Goal: Navigation & Orientation: Find specific page/section

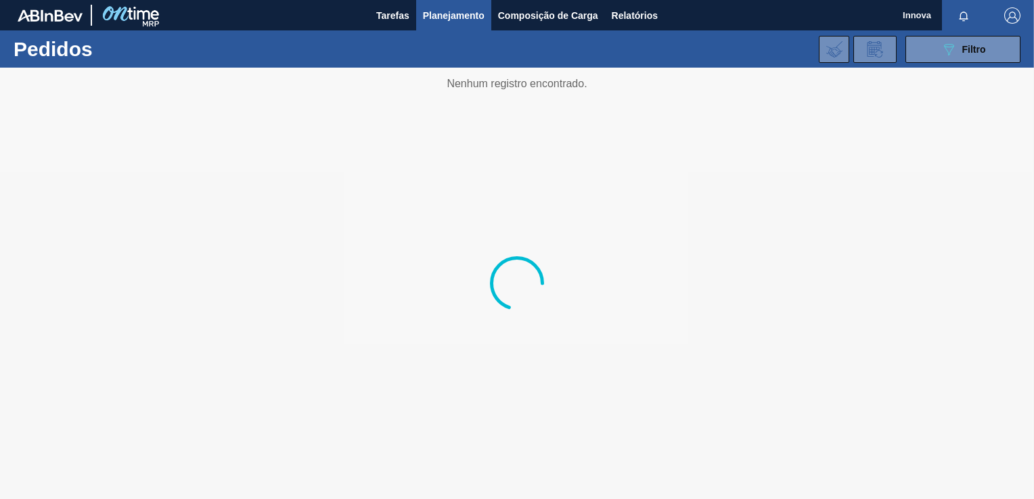
click at [450, 12] on span "Planejamento" at bounding box center [454, 15] width 62 height 16
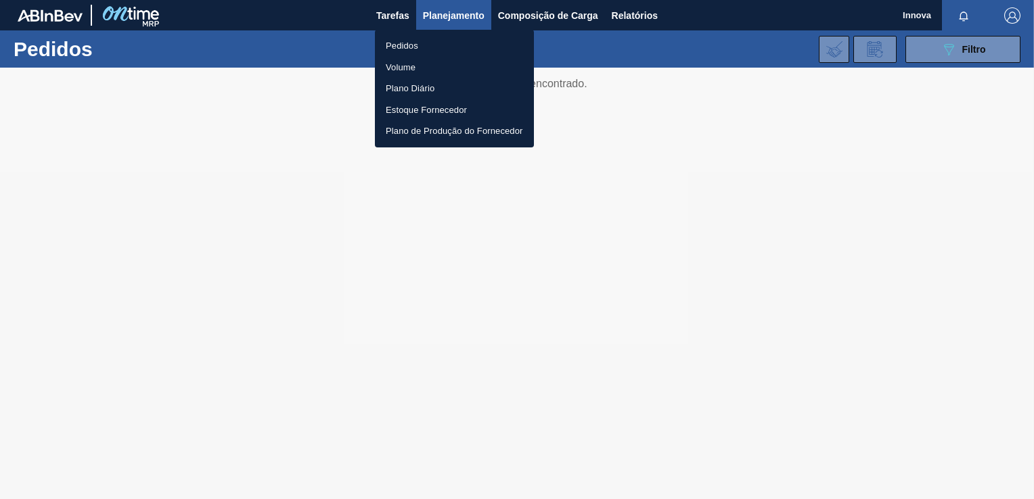
click at [405, 16] on div at bounding box center [517, 249] width 1034 height 499
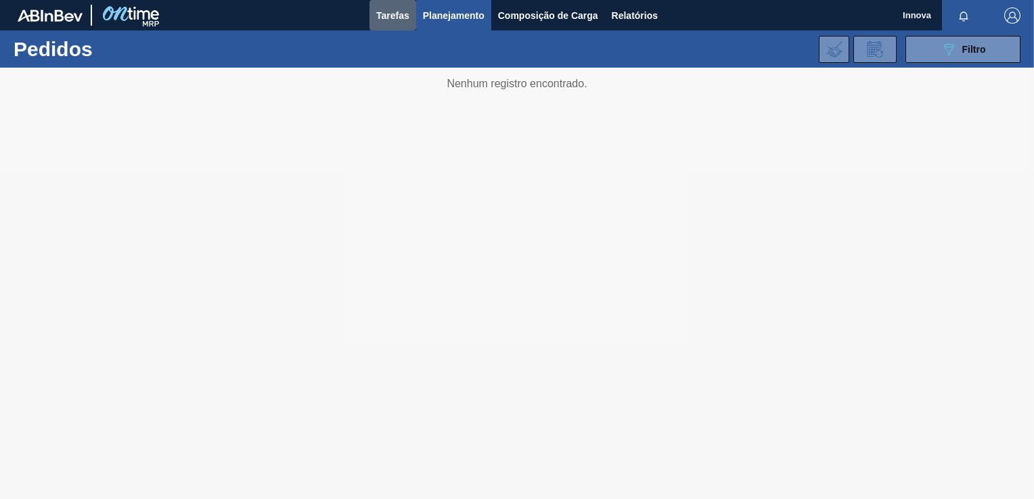
click at [400, 16] on span "Tarefas" at bounding box center [392, 15] width 33 height 16
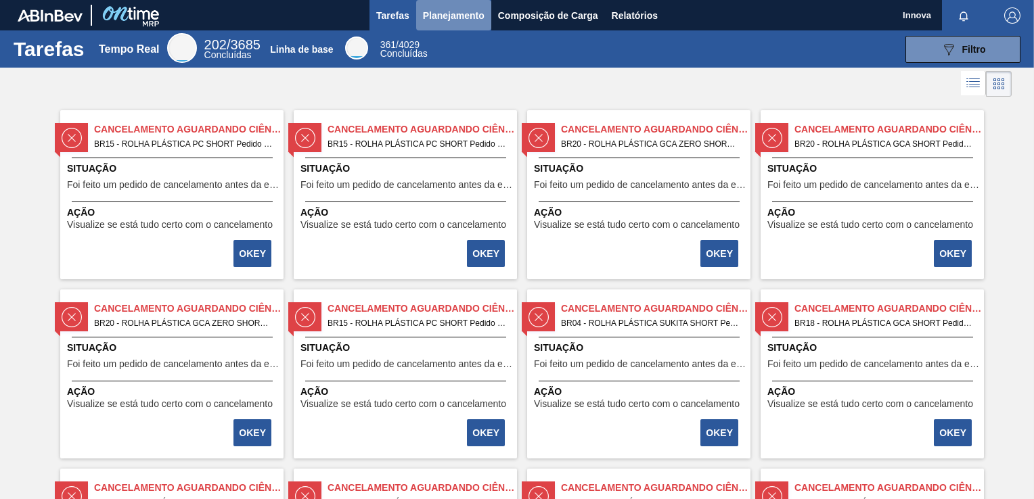
click at [443, 14] on span "Planejamento" at bounding box center [454, 15] width 62 height 16
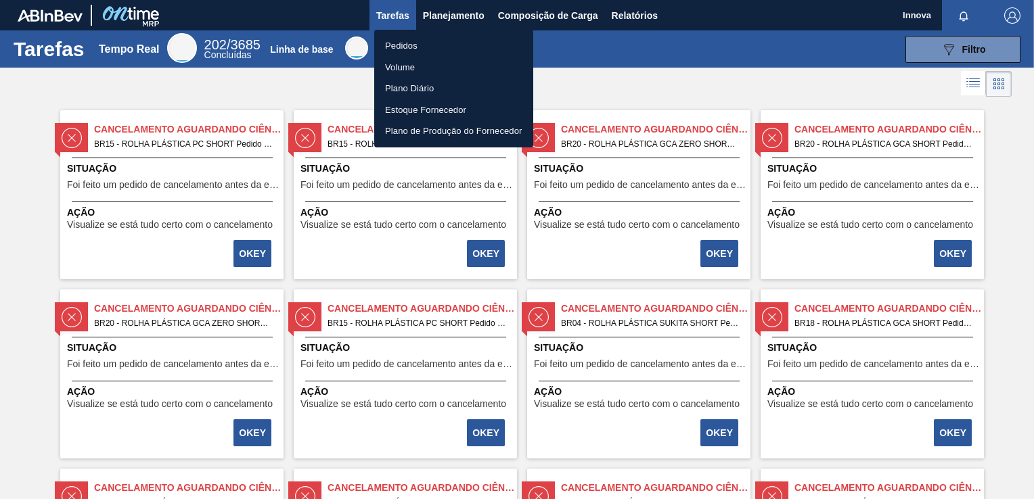
click at [430, 45] on li "Pedidos" at bounding box center [453, 46] width 159 height 22
